Goal: Information Seeking & Learning: Compare options

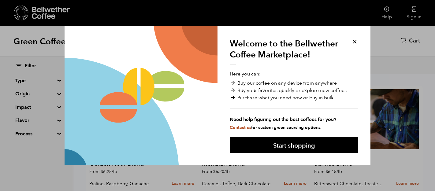
click at [354, 41] on button at bounding box center [354, 41] width 7 height 7
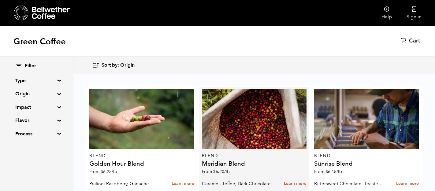
scroll to position [26, 0]
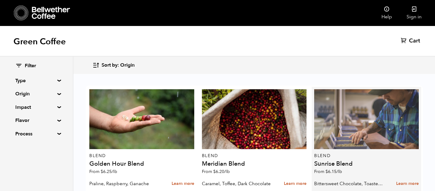
click at [348, 103] on div at bounding box center [366, 119] width 105 height 60
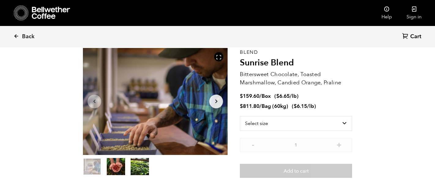
scroll to position [30, 0]
click at [291, 120] on select "Select size Bag (60kg) (132 lbs) Box (24 lbs)" at bounding box center [296, 123] width 112 height 15
click at [240, 116] on select "Select size Bag (60kg) (132 lbs) Box (24 lbs)" at bounding box center [296, 123] width 112 height 15
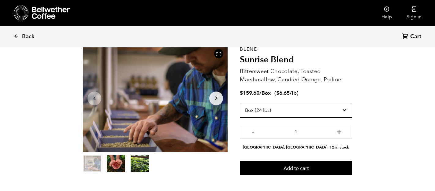
scroll to position [32, 0]
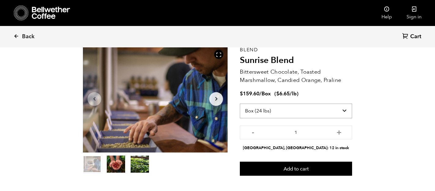
click at [312, 114] on select "Select size Bag (60kg) (132 lbs) Box (24 lbs)" at bounding box center [296, 111] width 112 height 15
select select "bag-3"
click at [240, 104] on select "Select size Bag (60kg) (132 lbs) Box (24 lbs)" at bounding box center [296, 111] width 112 height 15
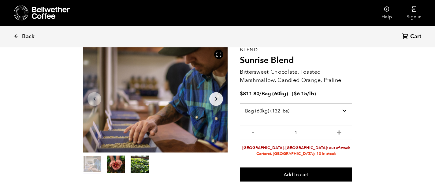
scroll to position [37, 0]
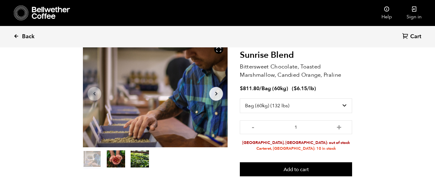
click at [33, 36] on span "Back" at bounding box center [28, 36] width 13 height 7
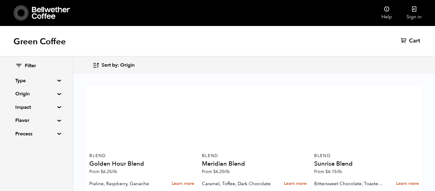
scroll to position [512, 0]
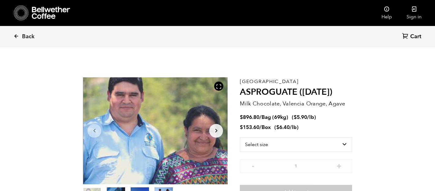
scroll to position [266, 262]
click at [294, 148] on select "Select size Bag (69kg) (152 lbs) Box (24 lbs)" at bounding box center [296, 144] width 112 height 15
click at [240, 137] on select "Select size Bag (69kg) (152 lbs) Box (24 lbs)" at bounding box center [296, 144] width 112 height 15
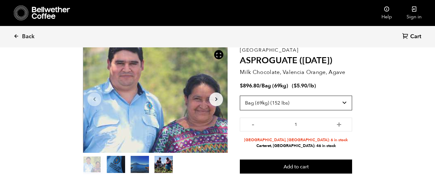
scroll to position [31, 0]
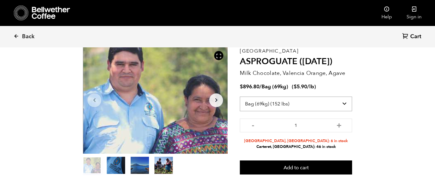
click at [311, 107] on select "Select size Bag (69kg) (152 lbs) Box (24 lbs)" at bounding box center [296, 104] width 112 height 15
click at [240, 97] on select "Select size Bag (69kg) (152 lbs) Box (24 lbs)" at bounding box center [296, 104] width 112 height 15
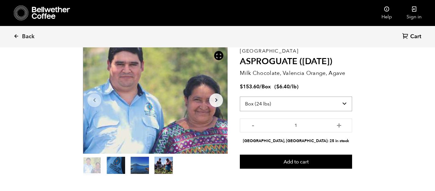
click at [309, 107] on select "Select size Bag (69kg) (152 lbs) Box (24 lbs)" at bounding box center [296, 104] width 112 height 15
select select "bag-2"
click at [240, 97] on select "Select size Bag (69kg) (152 lbs) Box (24 lbs)" at bounding box center [296, 104] width 112 height 15
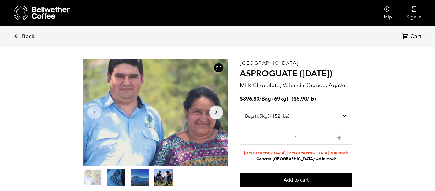
scroll to position [19, 0]
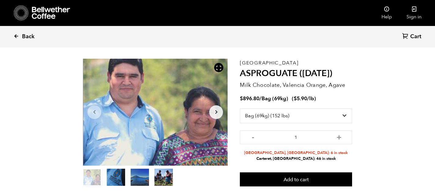
click at [21, 35] on link "Back" at bounding box center [32, 36] width 38 height 21
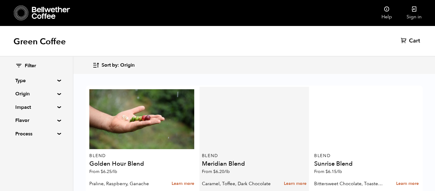
scroll to position [38, 0]
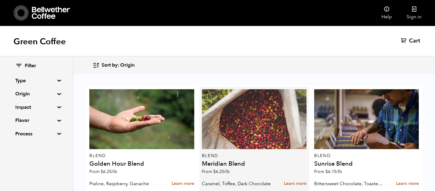
click at [237, 97] on div at bounding box center [254, 119] width 105 height 60
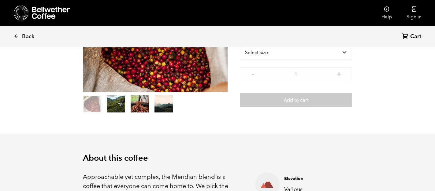
scroll to position [89, 0]
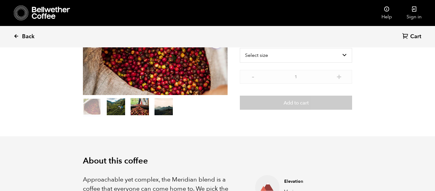
click at [30, 35] on span "Back" at bounding box center [28, 36] width 13 height 7
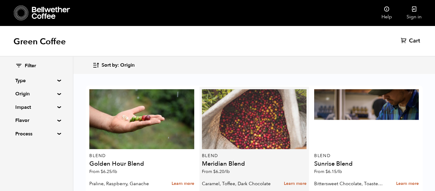
scroll to position [137, 0]
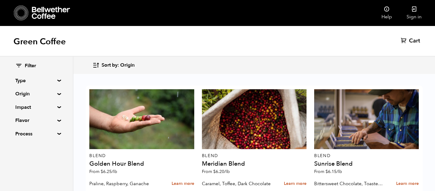
click at [49, 79] on summary "Type" at bounding box center [36, 80] width 42 height 7
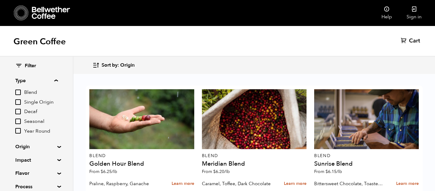
click at [32, 130] on span "Year Round" at bounding box center [41, 131] width 34 height 7
click at [0, 0] on input "Year Round" at bounding box center [0, 0] width 0 height 0
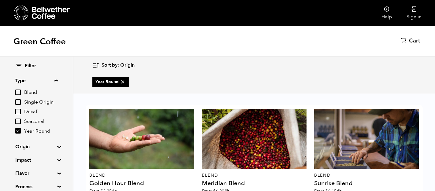
click at [16, 131] on input "Year Round" at bounding box center [18, 131] width 6 height 6
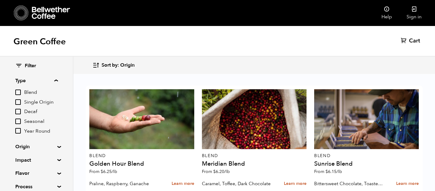
scroll to position [92, 0]
click at [20, 129] on input "Year Round" at bounding box center [18, 131] width 6 height 6
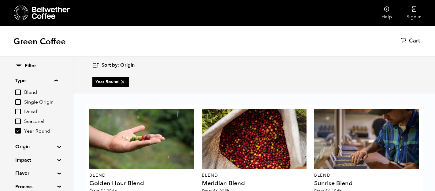
scroll to position [154, 0]
click at [20, 131] on input "Year Round" at bounding box center [18, 131] width 6 height 6
checkbox input "false"
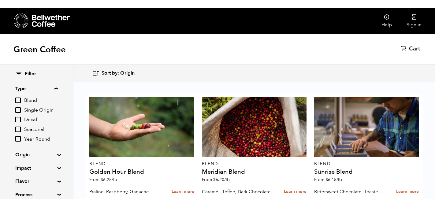
scroll to position [13, 0]
